Goal: Transaction & Acquisition: Purchase product/service

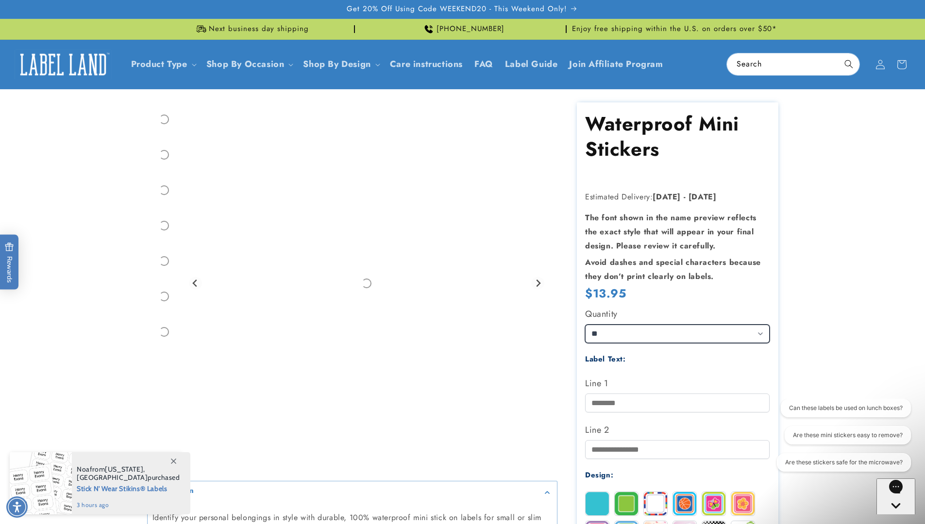
select select "**"
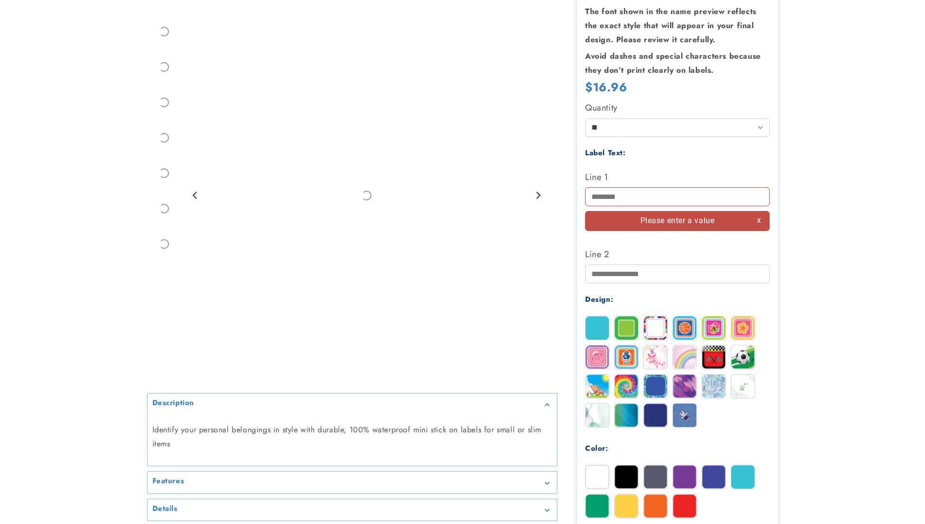
scroll to position [321, 0]
